Goal: Task Accomplishment & Management: Use online tool/utility

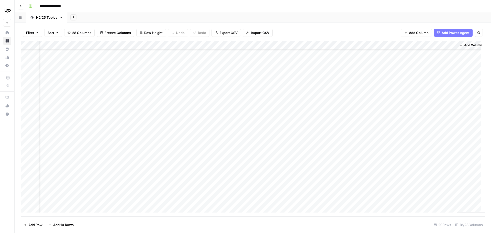
scroll to position [0, 436]
click at [228, 81] on div "Add Column" at bounding box center [253, 128] width 464 height 175
click at [256, 80] on div "Add Column" at bounding box center [253, 128] width 464 height 175
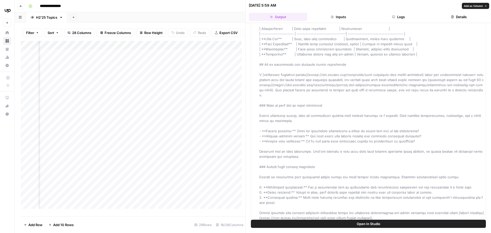
scroll to position [687, 0]
click at [232, 99] on div "Add Column" at bounding box center [133, 127] width 225 height 172
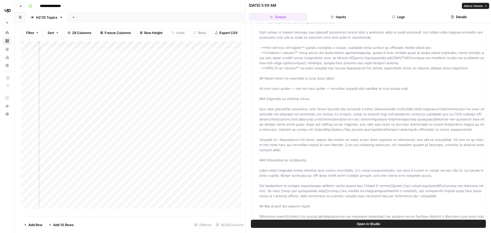
scroll to position [193, 0]
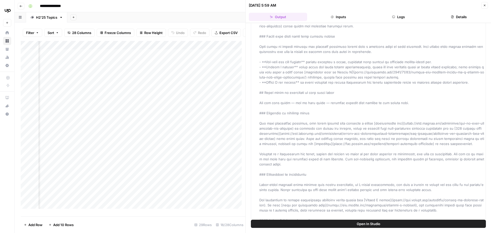
click at [216, 96] on div "Add Column" at bounding box center [133, 127] width 225 height 172
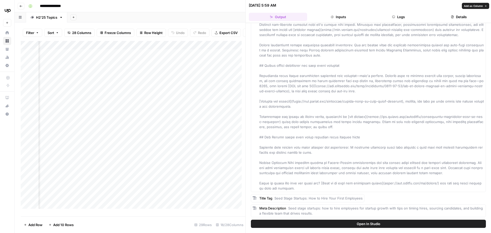
scroll to position [583, 0]
click at [216, 84] on div "Add Column" at bounding box center [133, 127] width 225 height 172
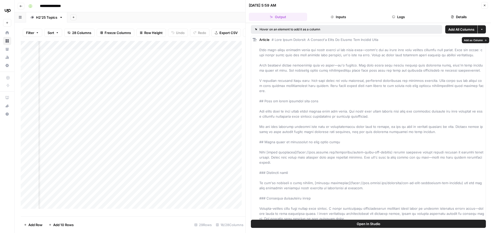
scroll to position [0, 0]
click at [216, 84] on div "Add Column" at bounding box center [133, 127] width 225 height 172
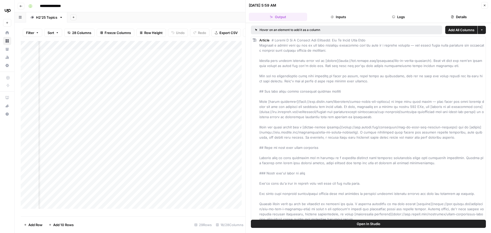
click at [484, 6] on icon "button" at bounding box center [484, 5] width 3 height 3
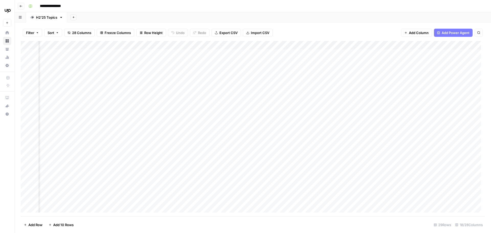
scroll to position [0, 314]
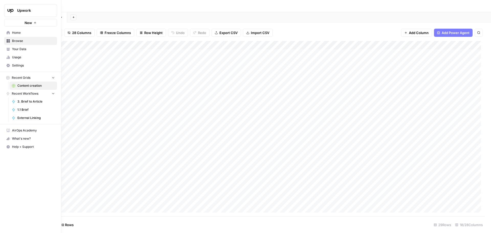
click at [7, 33] on icon at bounding box center [8, 32] width 3 height 3
